Goal: Task Accomplishment & Management: Manage account settings

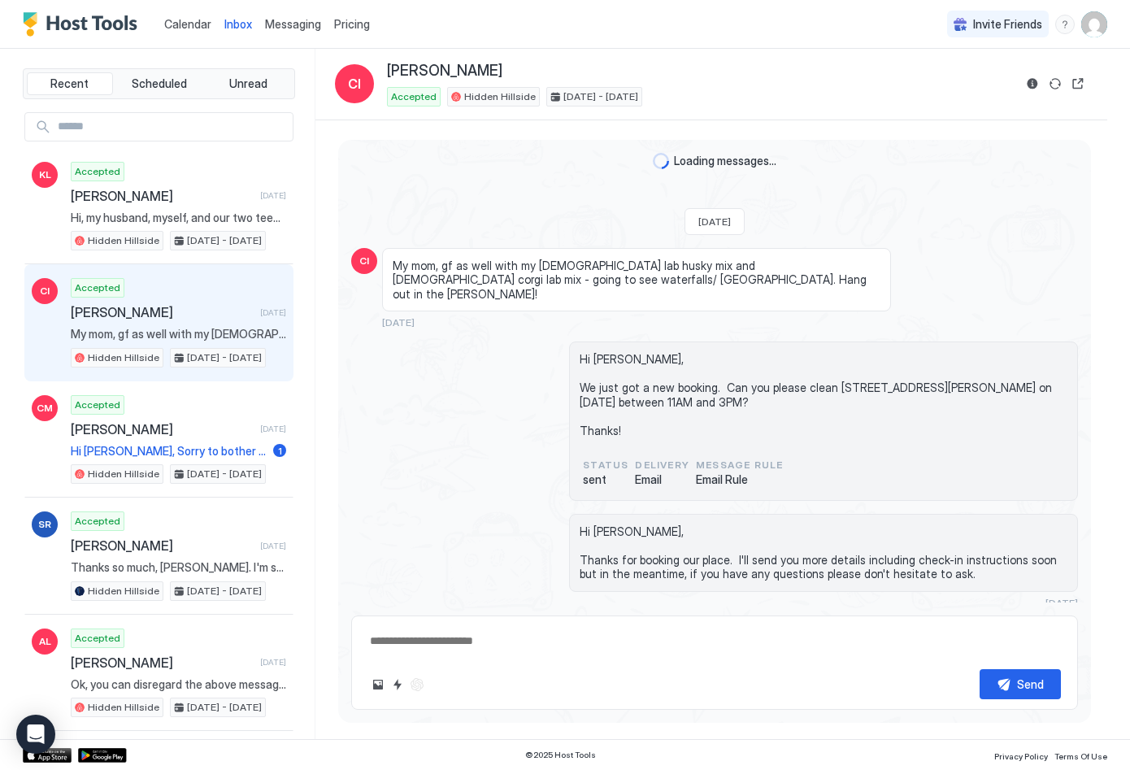
scroll to position [1227, 0]
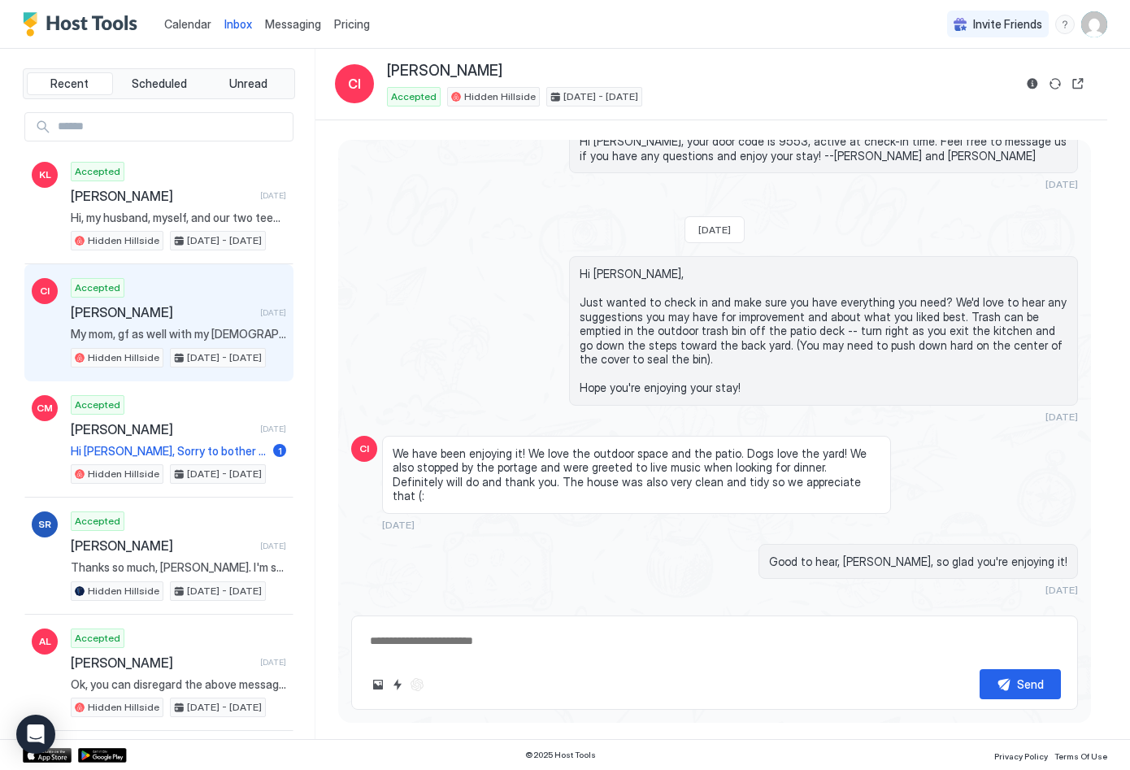
type textarea "*"
click at [715, 544] on div "Good to hear, [PERSON_NAME], so glad you're enjoying it! [DATE]" at bounding box center [823, 570] width 509 height 53
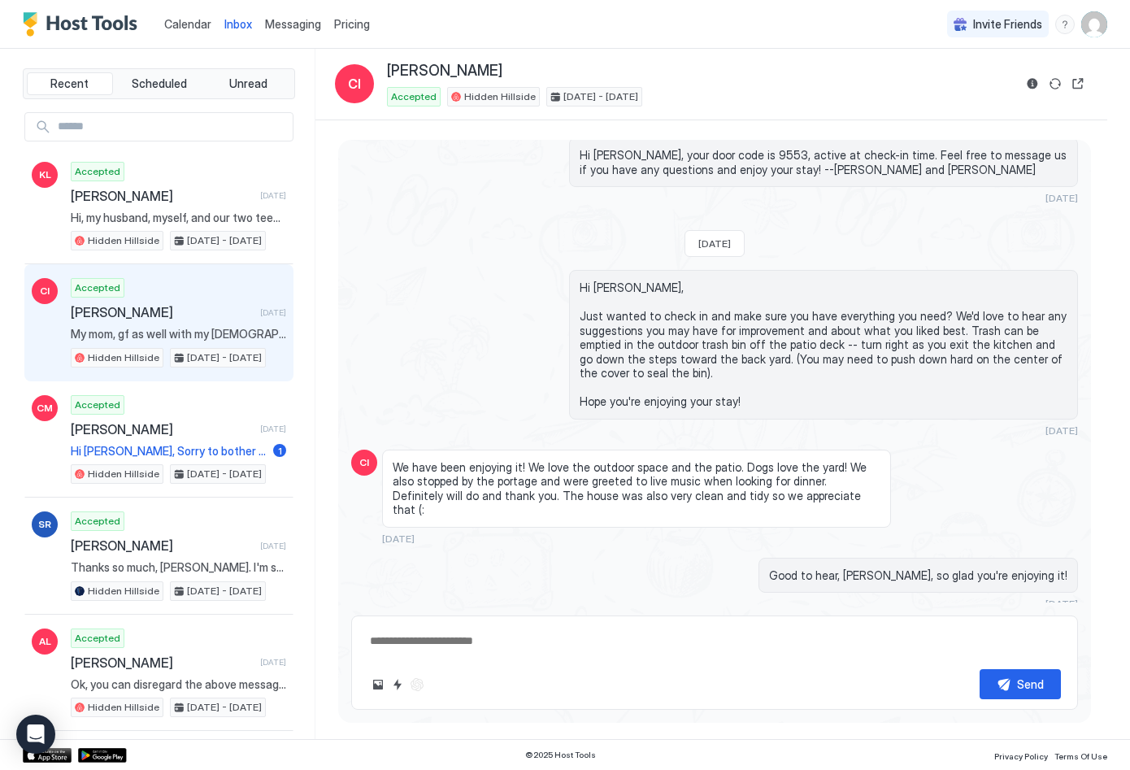
scroll to position [1172, 0]
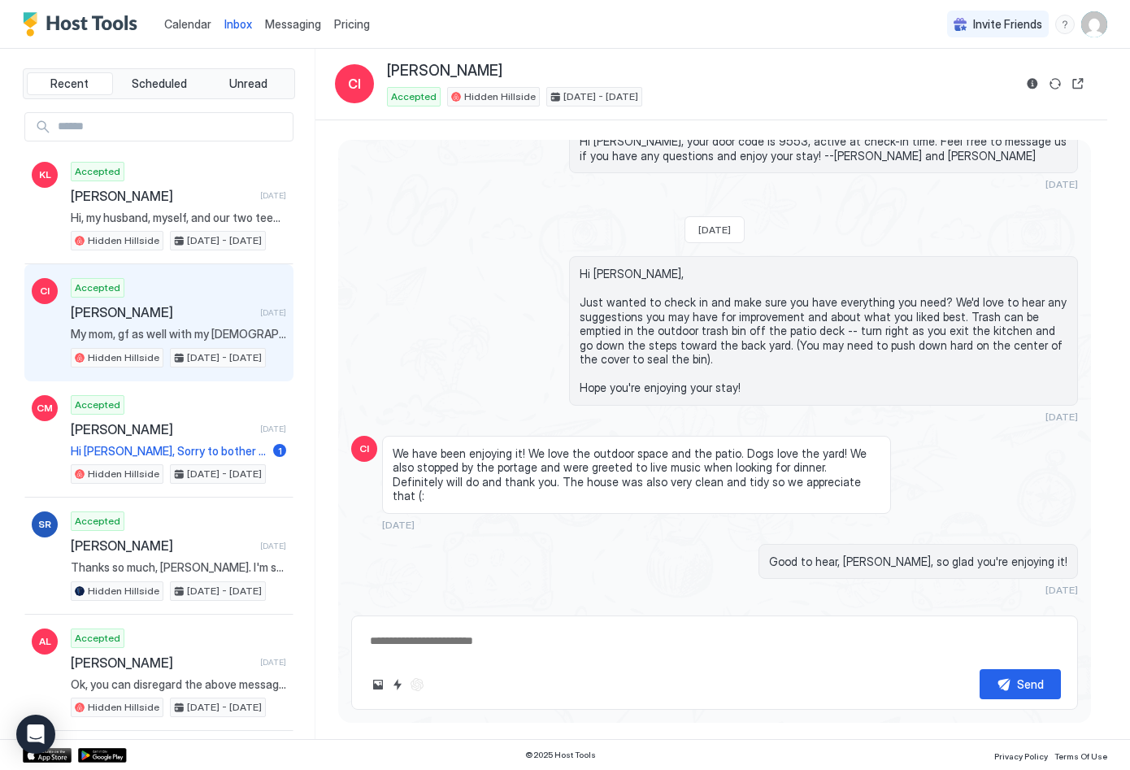
click at [863, 59] on div "Inbox [PERSON_NAME] Accepted Hidden Hillside [DATE] - [DATE]" at bounding box center [712, 85] width 792 height 72
click at [826, 284] on span "Hi [PERSON_NAME], Just wanted to check in and make sure you have everything you…" at bounding box center [824, 331] width 488 height 128
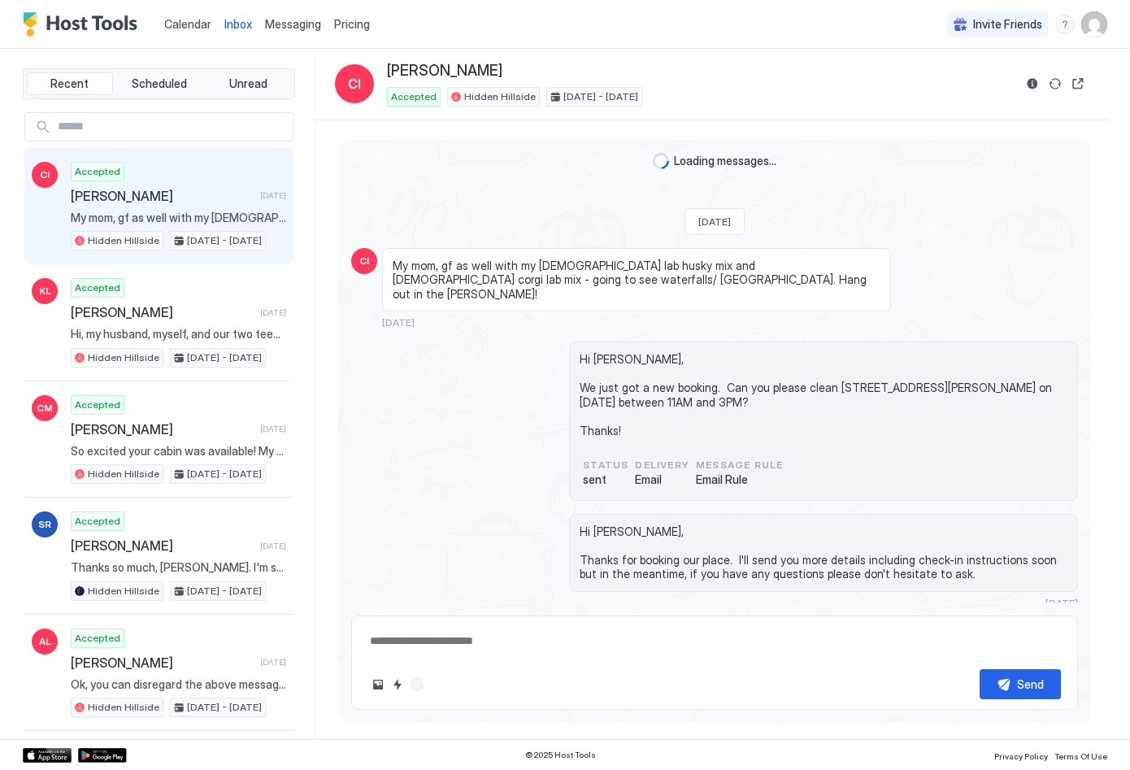
scroll to position [1227, 0]
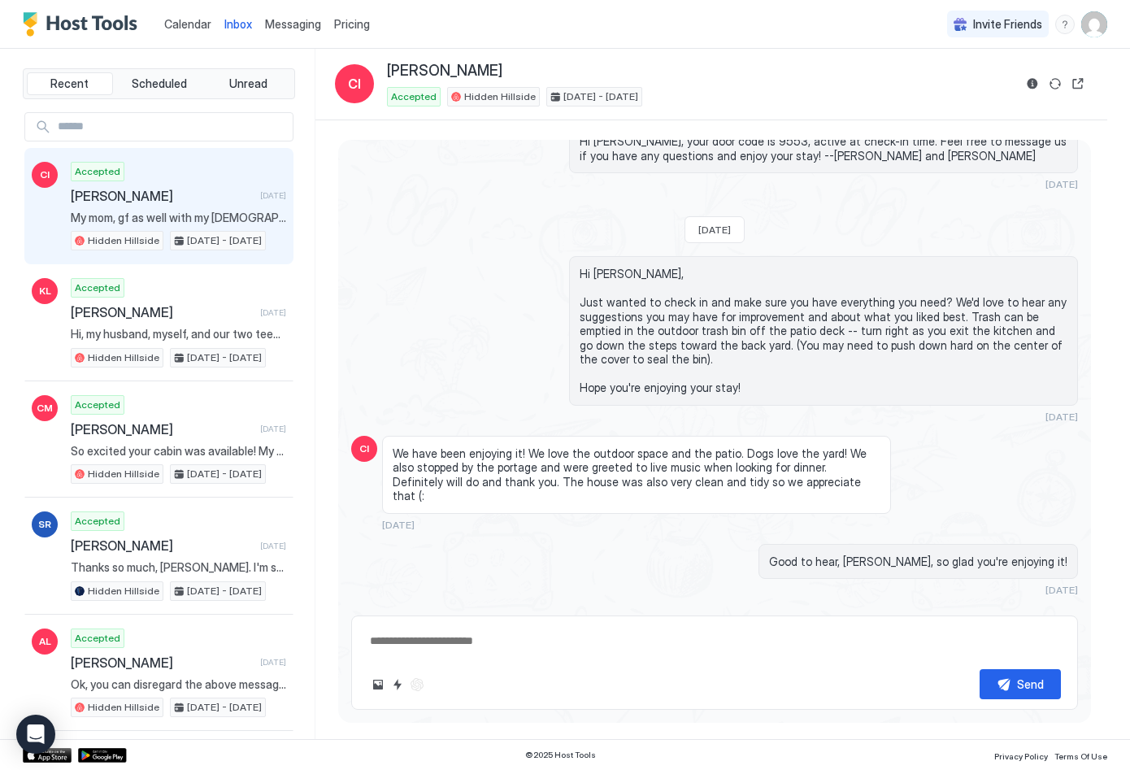
type textarea "*"
click at [621, 544] on div "Good to hear, [PERSON_NAME], so glad you're enjoying it! [DATE]" at bounding box center [823, 570] width 509 height 53
click at [304, 29] on span "Messaging" at bounding box center [293, 24] width 56 height 14
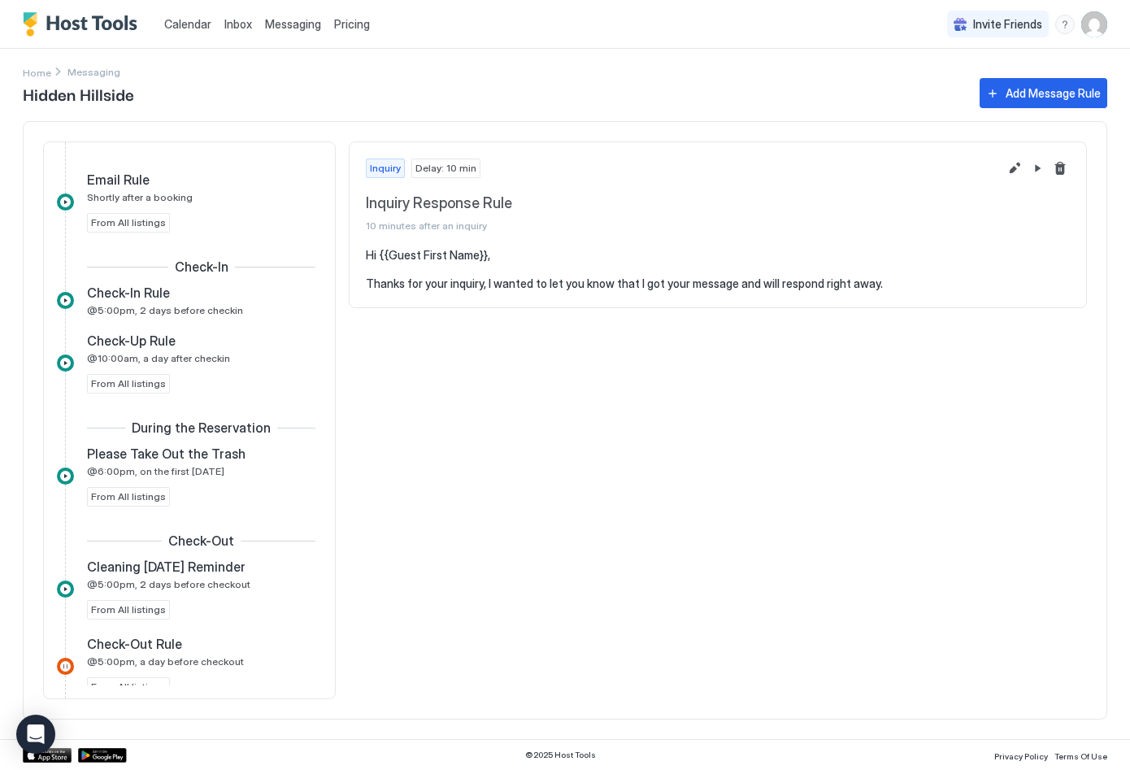
scroll to position [641, 0]
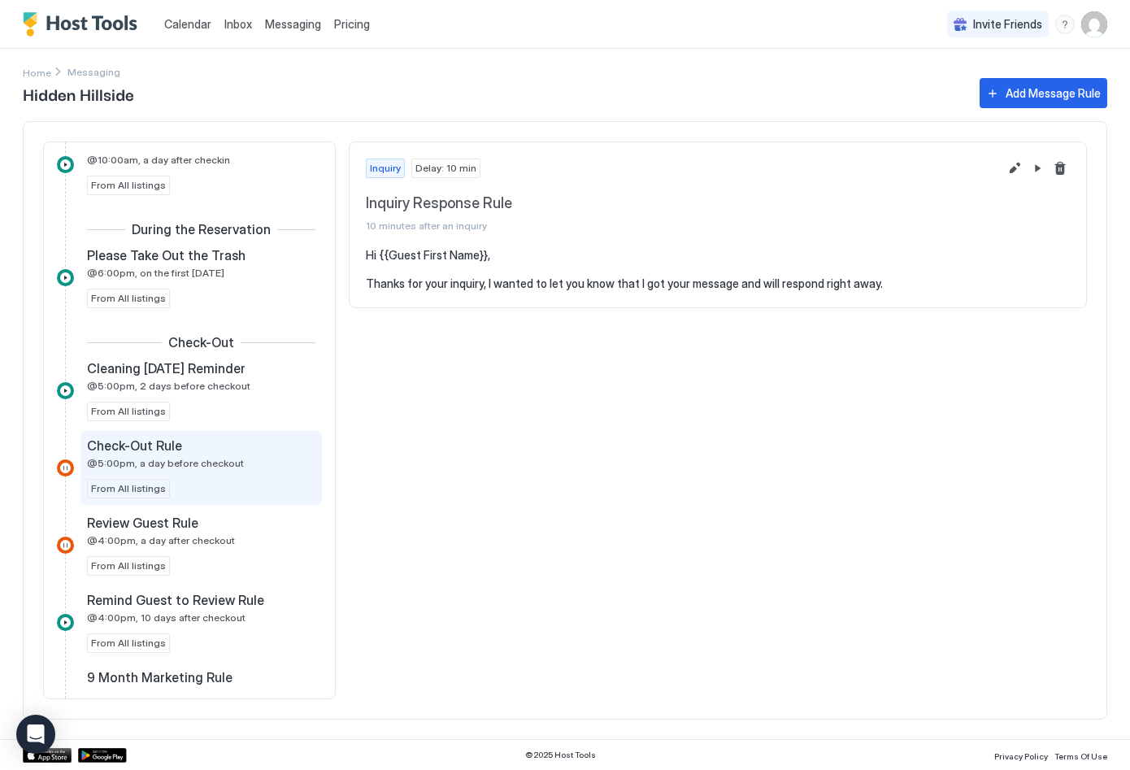
click at [231, 455] on div "Check-Out Rule @5:00pm, a day before checkout" at bounding box center [190, 454] width 206 height 32
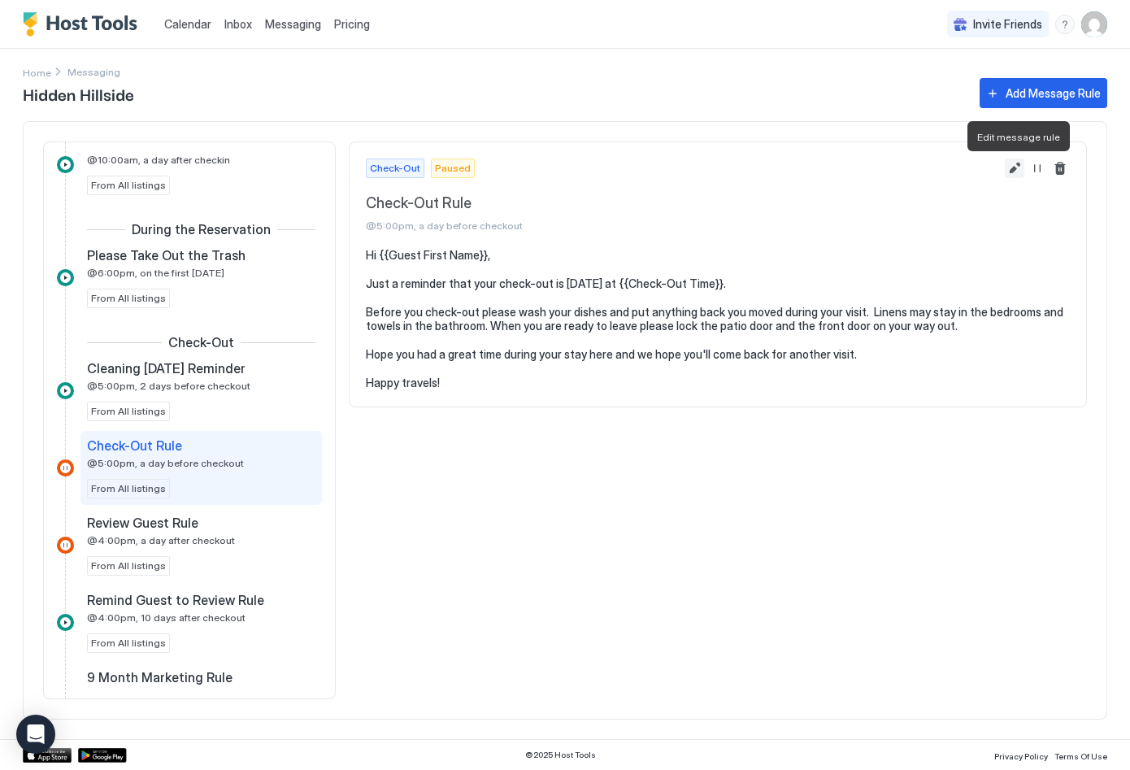
click at [1014, 169] on button "Edit message rule" at bounding box center [1015, 169] width 20 height 20
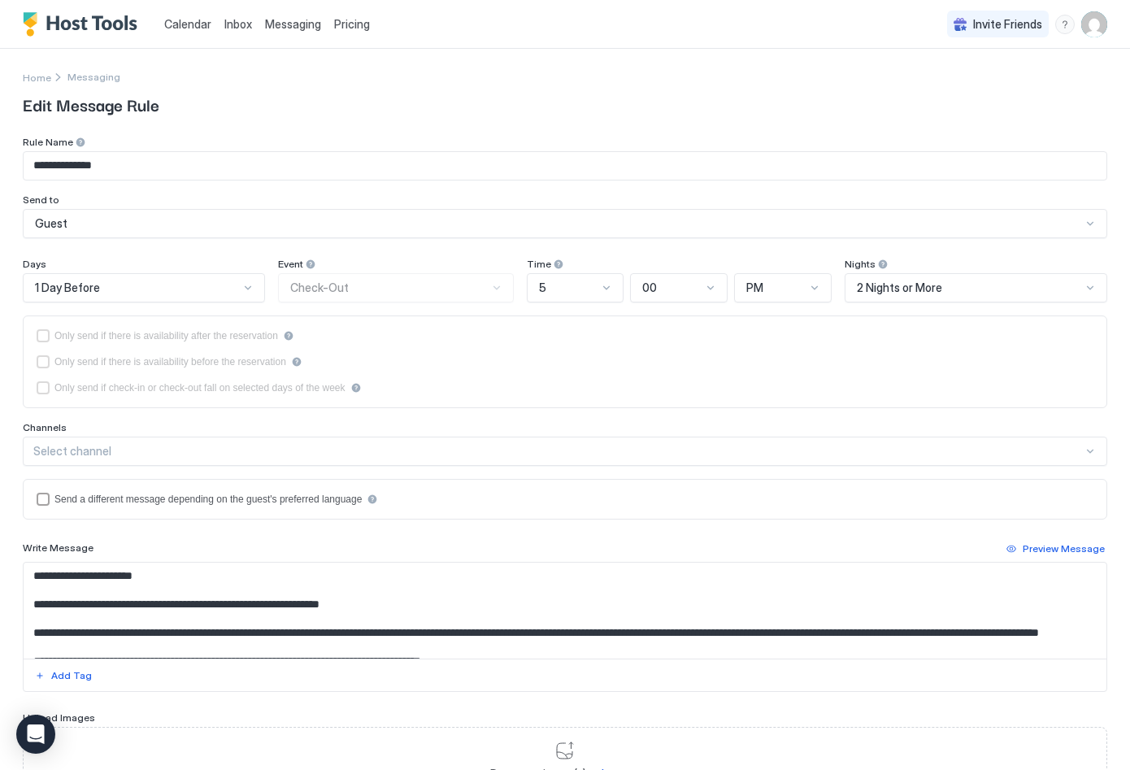
click at [829, 632] on textarea "**********" at bounding box center [559, 611] width 1071 height 96
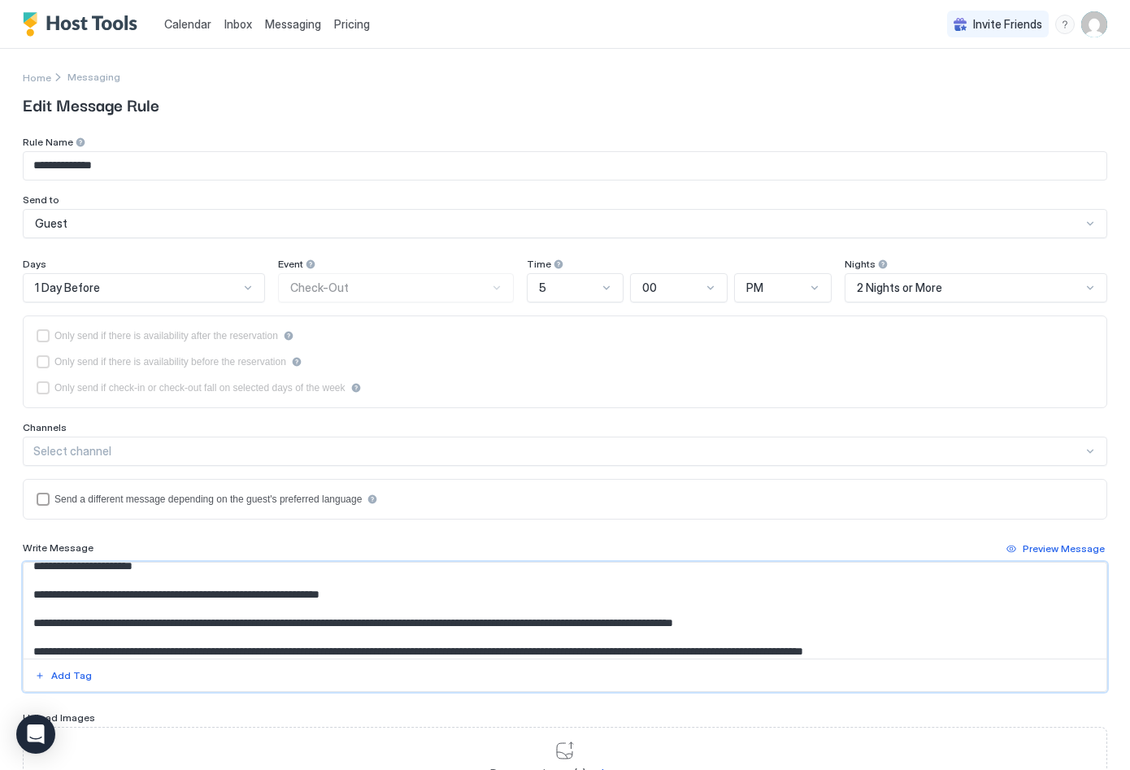
click at [380, 652] on textarea "**********" at bounding box center [559, 611] width 1071 height 96
click at [189, 651] on textarea "**********" at bounding box center [559, 611] width 1071 height 96
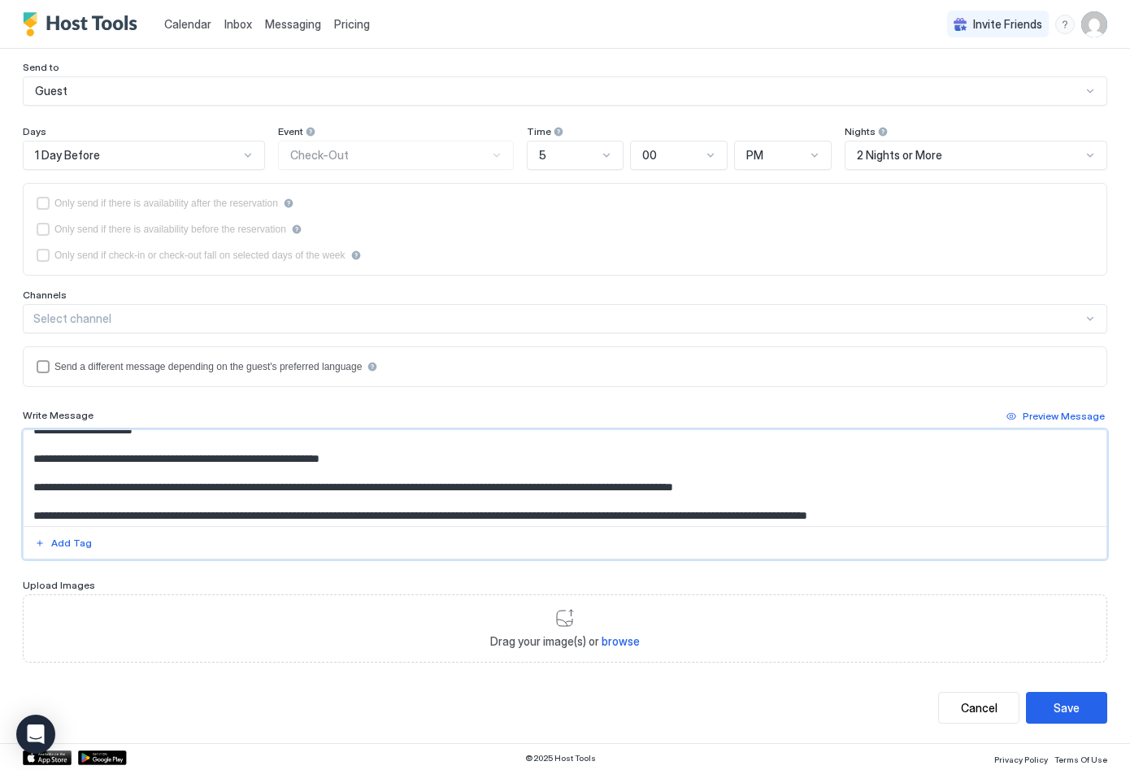
scroll to position [131, 0]
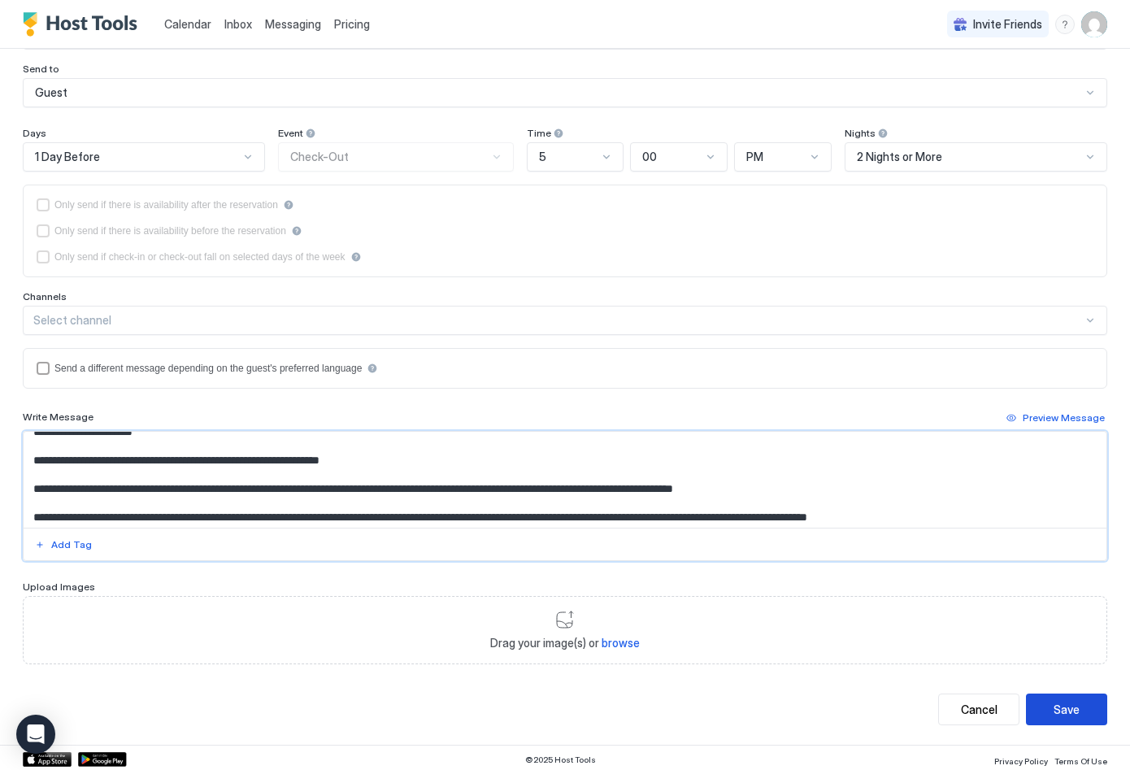
type textarea "**********"
click at [1054, 709] on div "Save" at bounding box center [1067, 709] width 26 height 17
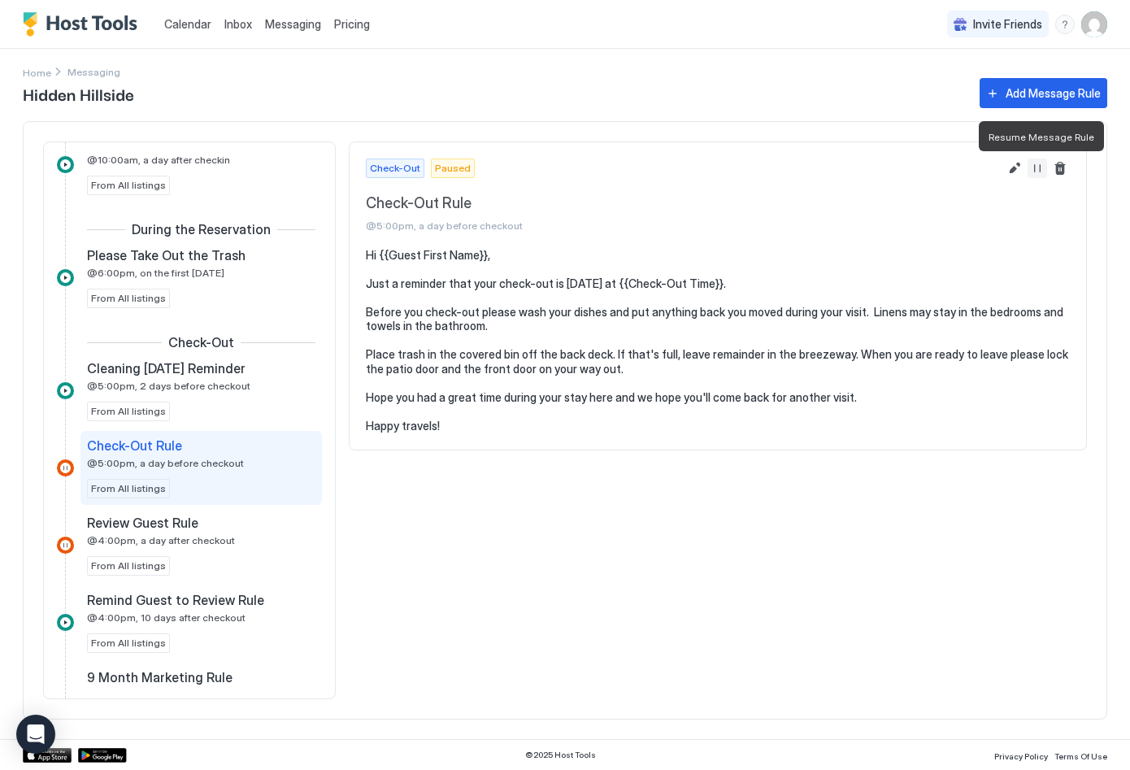
click at [1040, 168] on button "Resume Message Rule" at bounding box center [1038, 169] width 20 height 20
drag, startPoint x: 459, startPoint y: 425, endPoint x: 357, endPoint y: 309, distance: 153.8
click at [357, 309] on section "Hi {{Guest First Name}}, Just a reminder that your check-out is tomorrow at {{C…" at bounding box center [718, 349] width 737 height 202
click at [680, 391] on pre "Hi {{Guest First Name}}, Just a reminder that your check-out is tomorrow at {{C…" at bounding box center [718, 340] width 704 height 185
drag, startPoint x: 461, startPoint y: 420, endPoint x: 359, endPoint y: 293, distance: 163.2
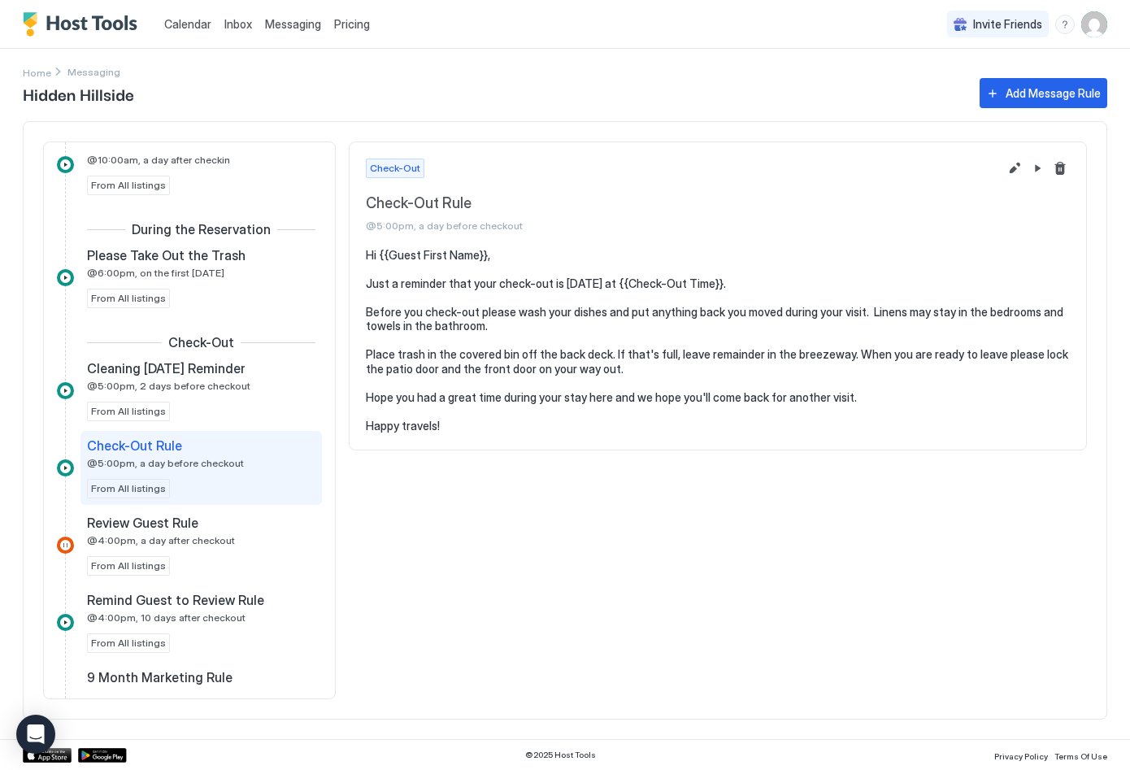
click at [359, 292] on section "Hi {{Guest First Name}}, Just a reminder that your check-out is tomorrow at {{C…" at bounding box center [718, 349] width 737 height 202
copy pre "Before you check-out please wash your dishes and put anything back you moved du…"
click at [236, 24] on span "Inbox" at bounding box center [238, 24] width 28 height 14
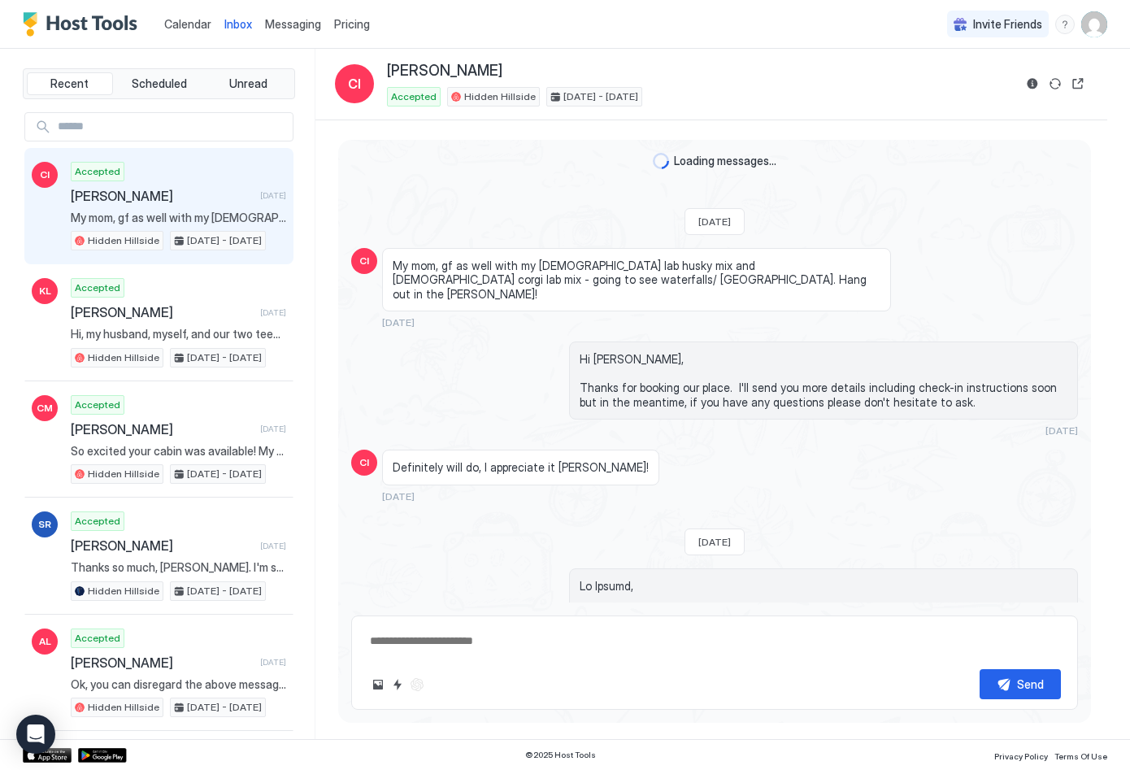
scroll to position [1227, 0]
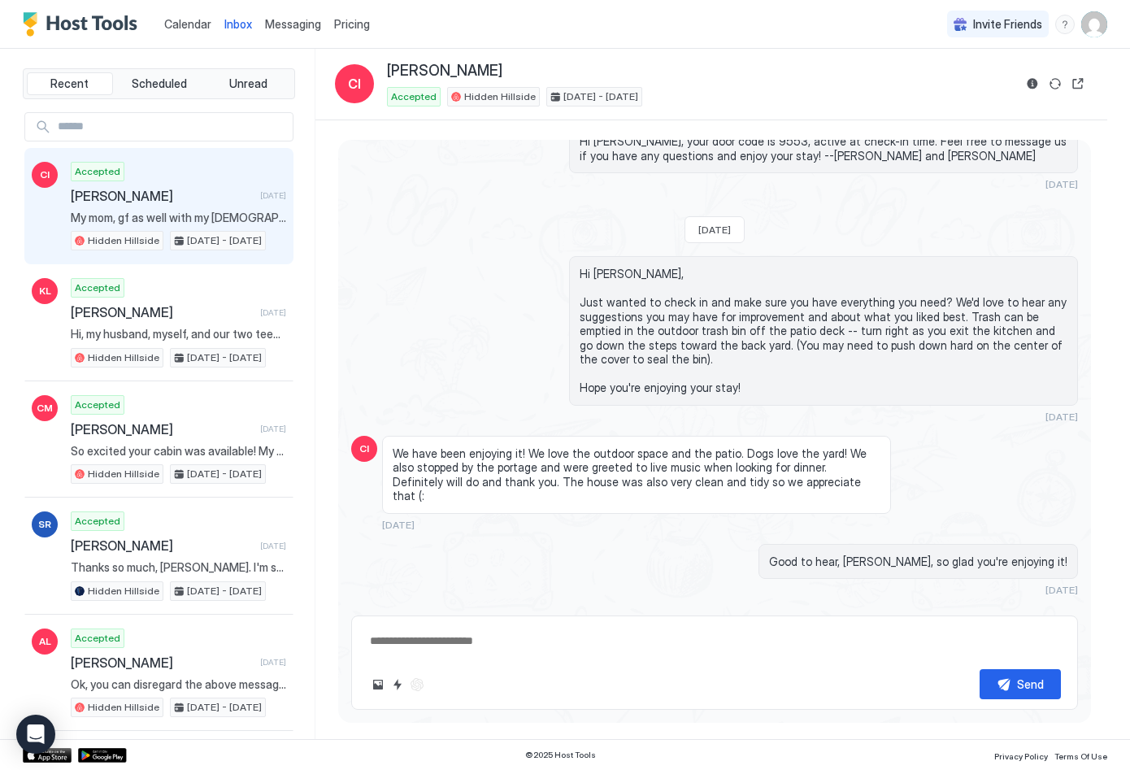
click at [1056, 609] on button "Scheduled Messages" at bounding box center [1002, 620] width 151 height 22
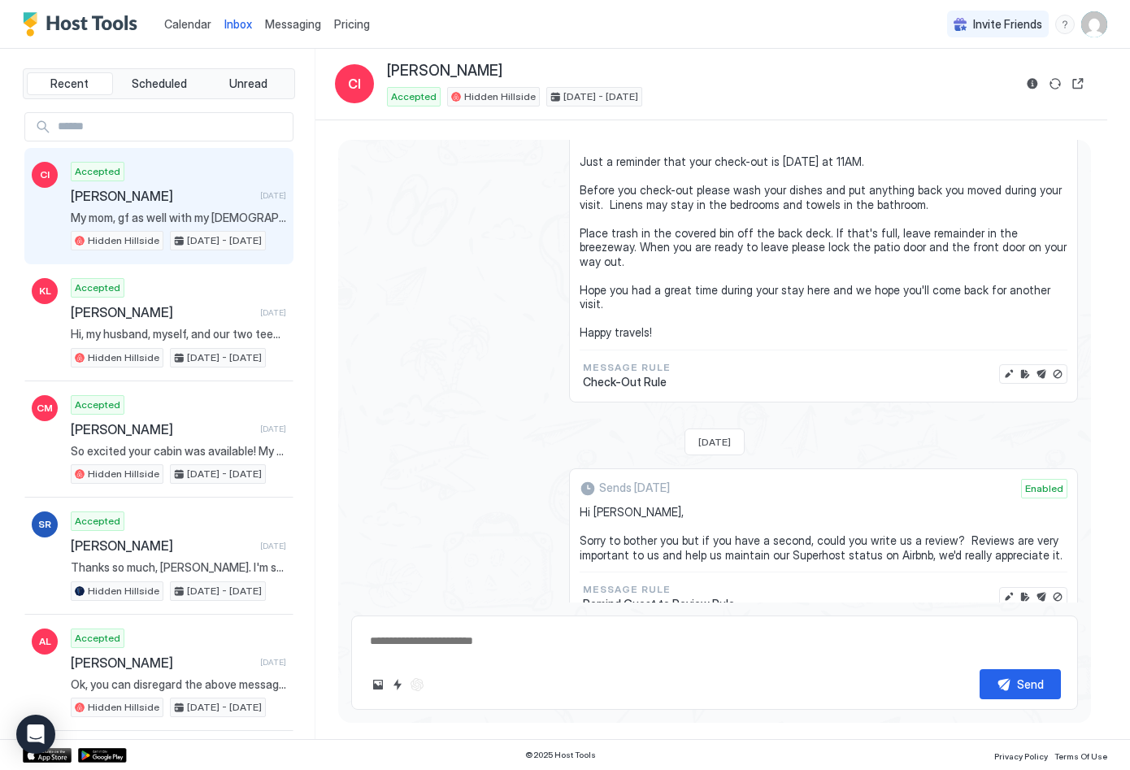
click at [459, 505] on div "Sends in 11 days Enabled Hi Carter, Sorry to bother you but if you have a secon…" at bounding box center [714, 546] width 727 height 157
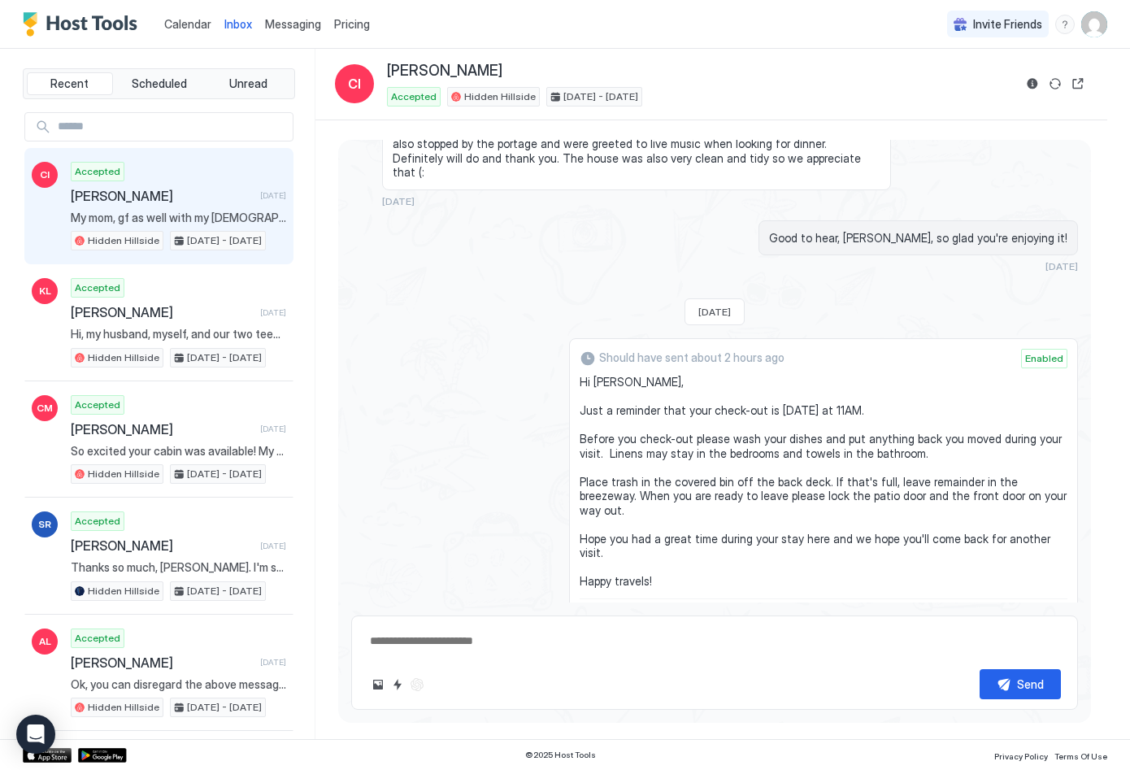
scroll to position [1554, 0]
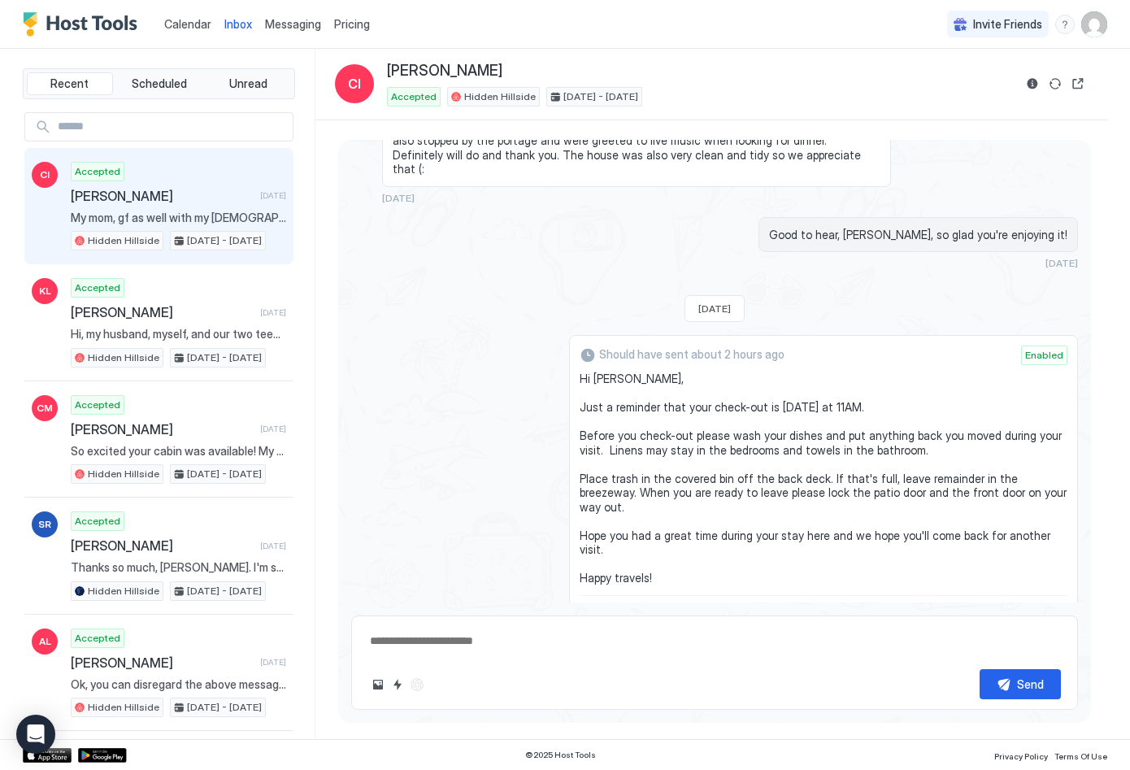
click at [1027, 348] on span "Enabled" at bounding box center [1045, 355] width 38 height 15
click at [1034, 612] on button "Send now" at bounding box center [1042, 620] width 16 height 16
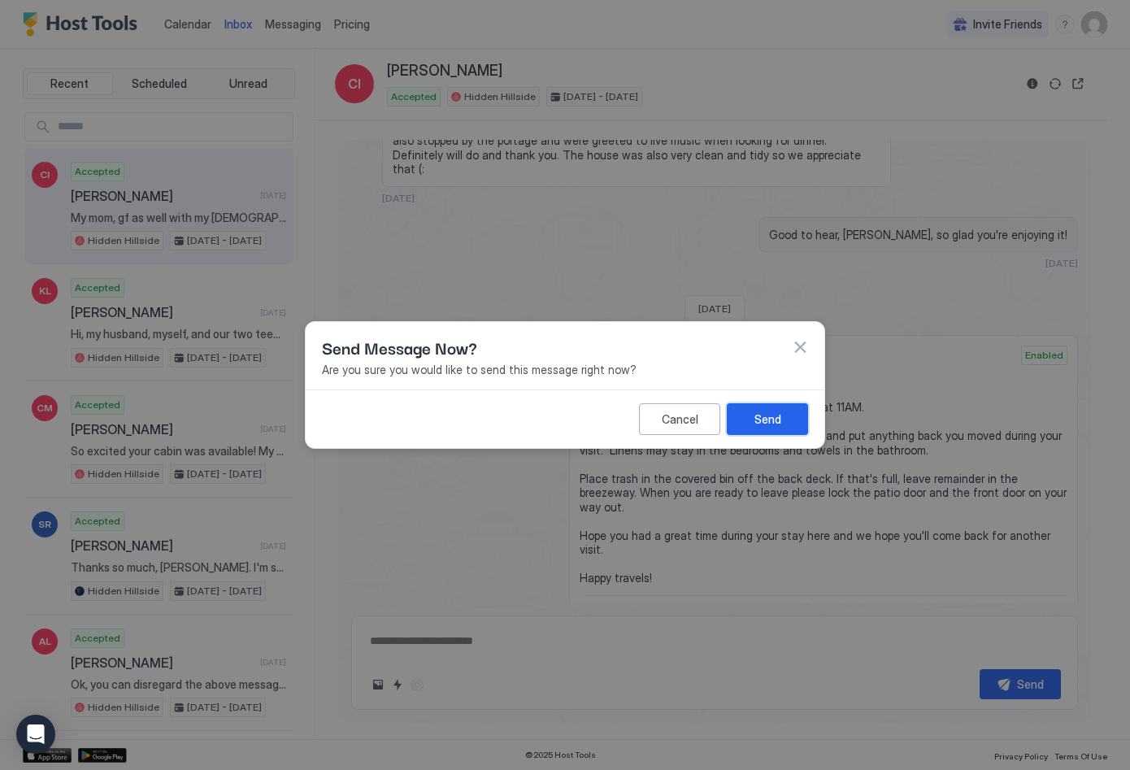
click at [777, 423] on div "Send" at bounding box center [768, 419] width 27 height 17
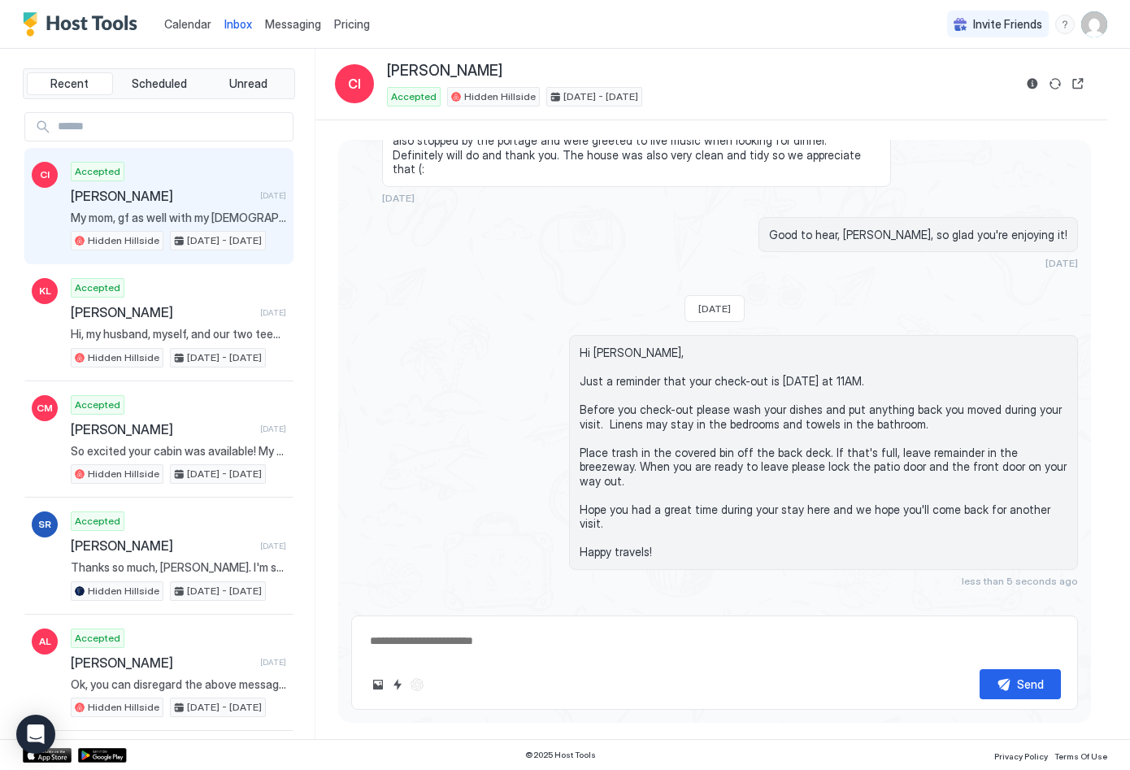
scroll to position [1493, 0]
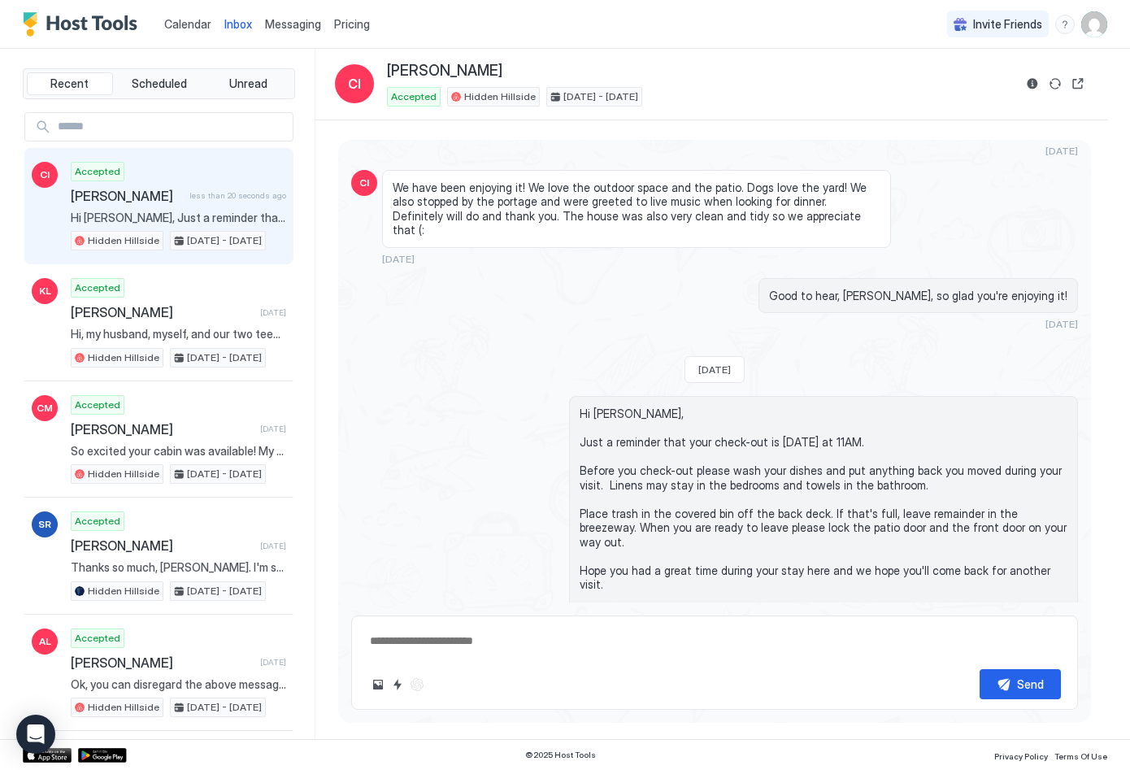
type textarea "*"
click at [286, 27] on span "Messaging" at bounding box center [293, 24] width 56 height 14
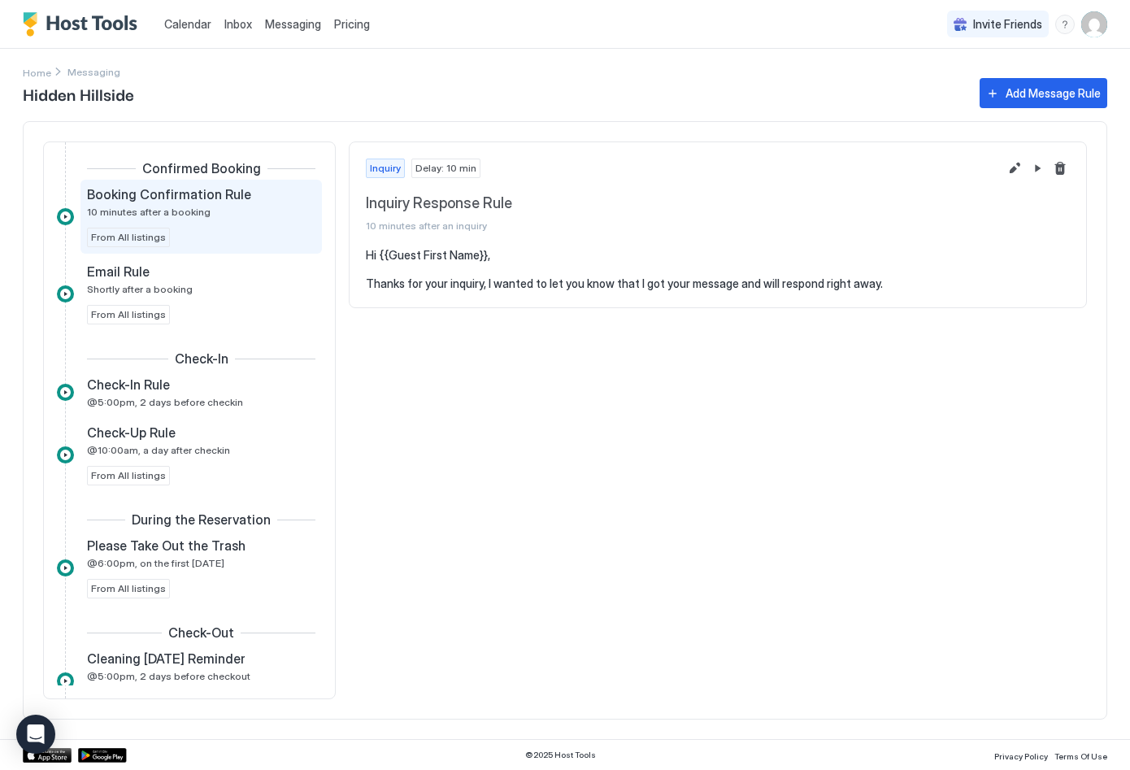
scroll to position [692, 0]
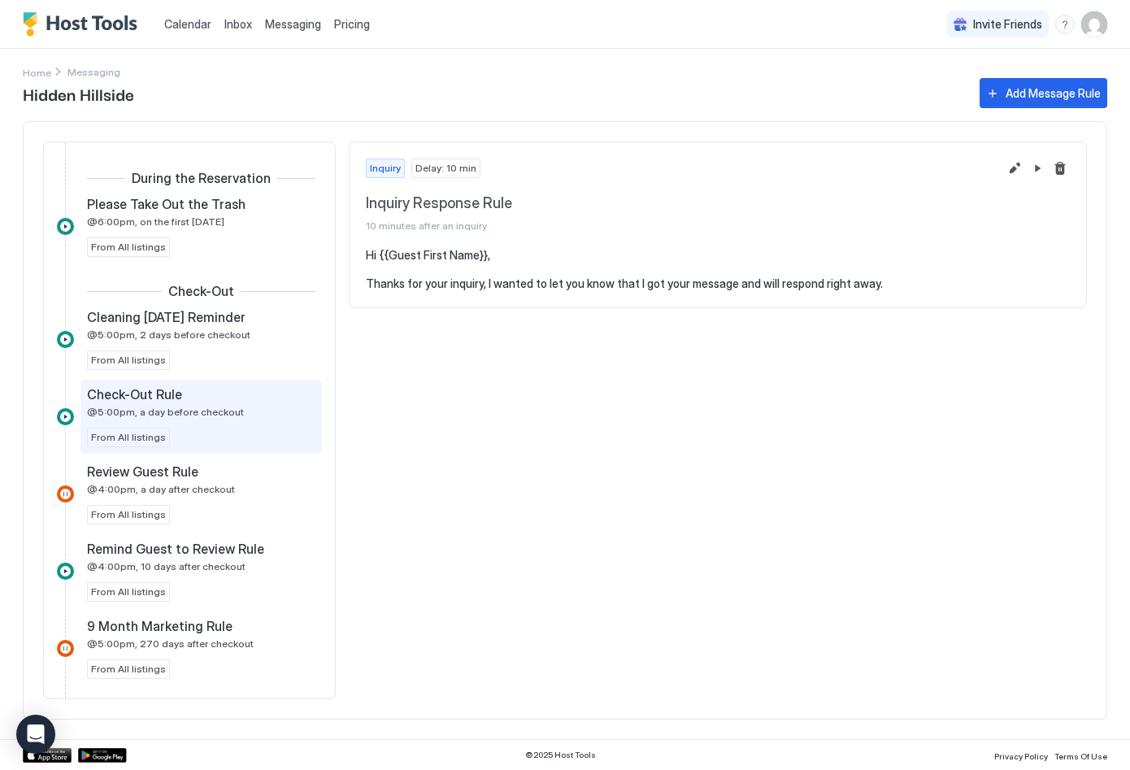
click at [168, 404] on div "Check-Out Rule @5:00pm, a day before checkout" at bounding box center [190, 402] width 206 height 32
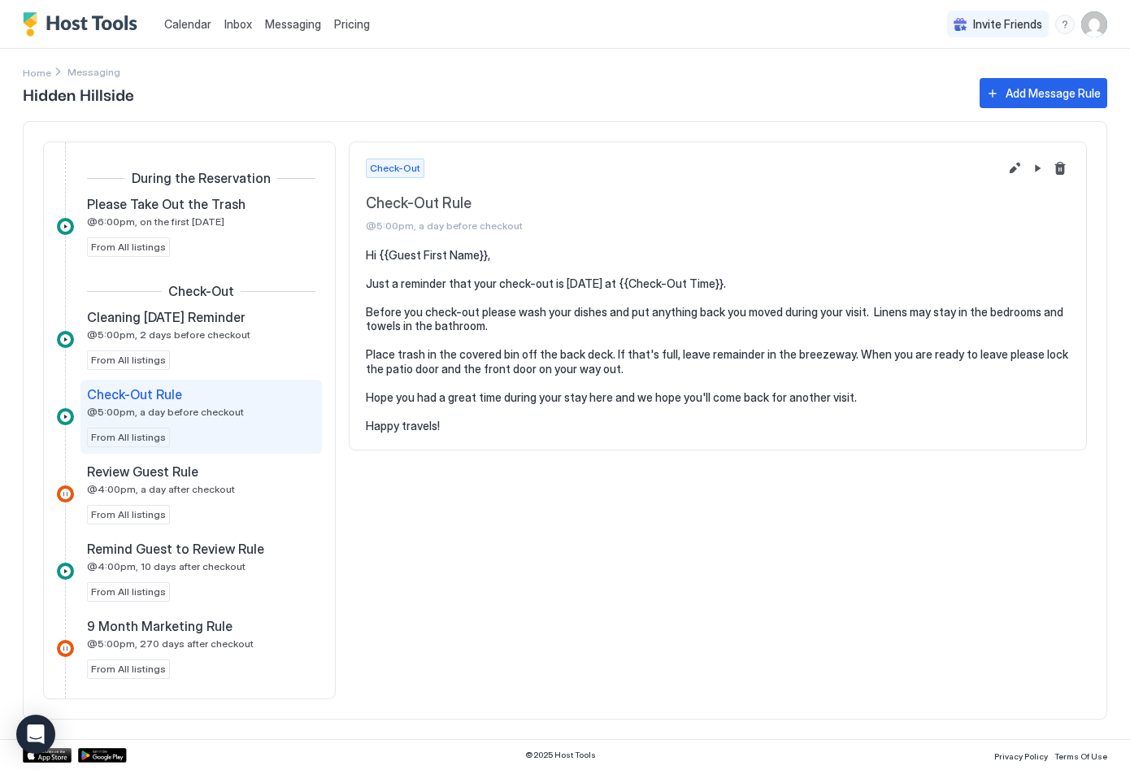
click at [403, 421] on pre "Hi {{Guest First Name}}, Just a reminder that your check-out is tomorrow at {{C…" at bounding box center [718, 340] width 704 height 185
click at [401, 423] on pre "Hi {{Guest First Name}}, Just a reminder that your check-out is tomorrow at {{C…" at bounding box center [718, 340] width 704 height 185
click at [1009, 170] on button "Edit message rule" at bounding box center [1015, 169] width 20 height 20
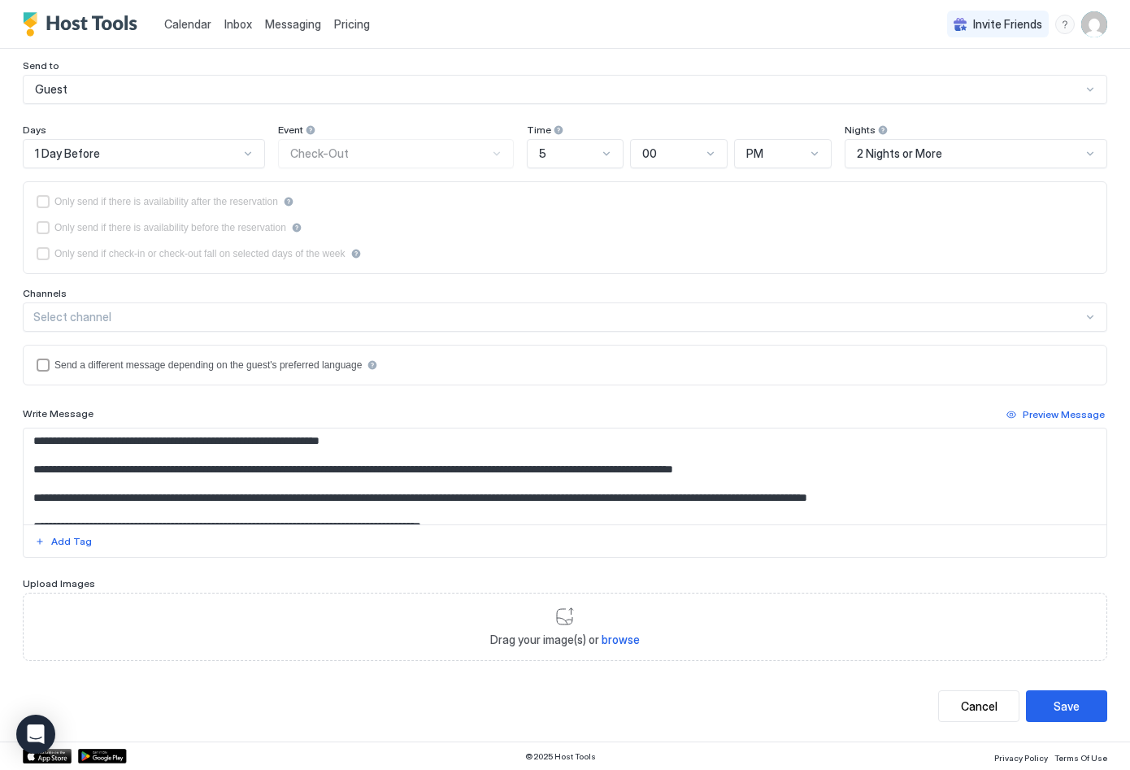
scroll to position [73, 0]
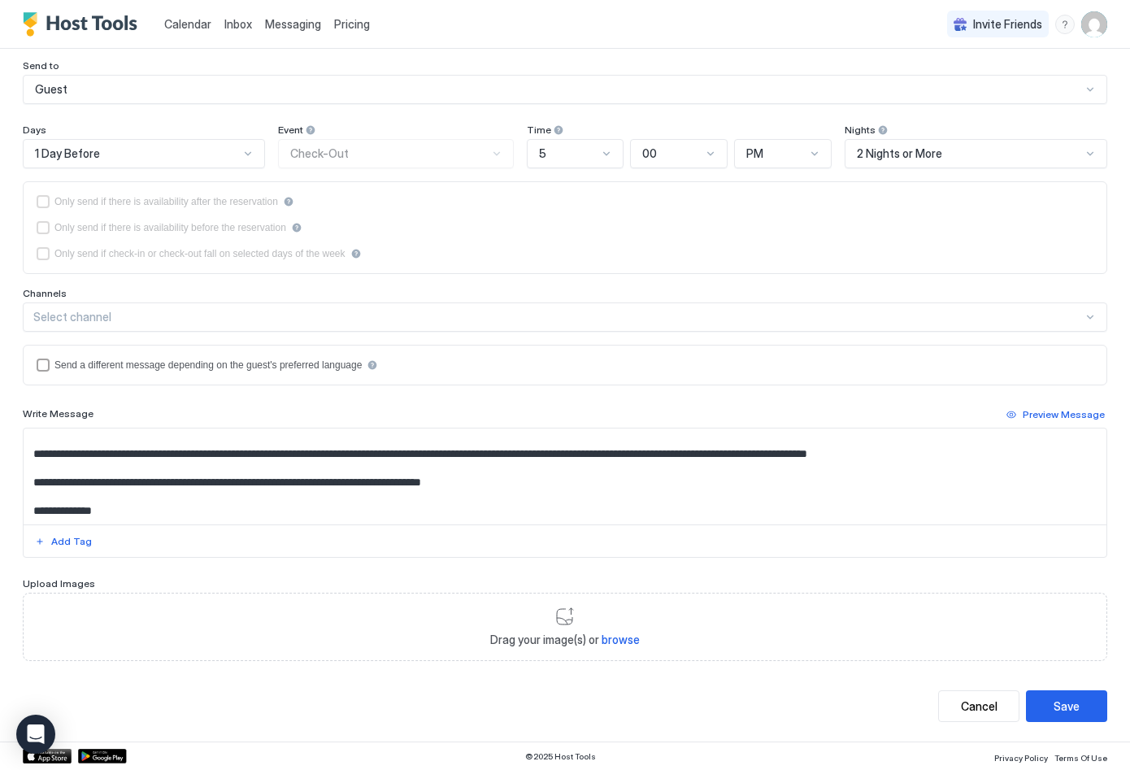
click at [69, 508] on textarea "**********" at bounding box center [559, 477] width 1071 height 96
type textarea "**********"
click at [1054, 707] on div "Save" at bounding box center [1067, 706] width 26 height 17
